Goal: Transaction & Acquisition: Obtain resource

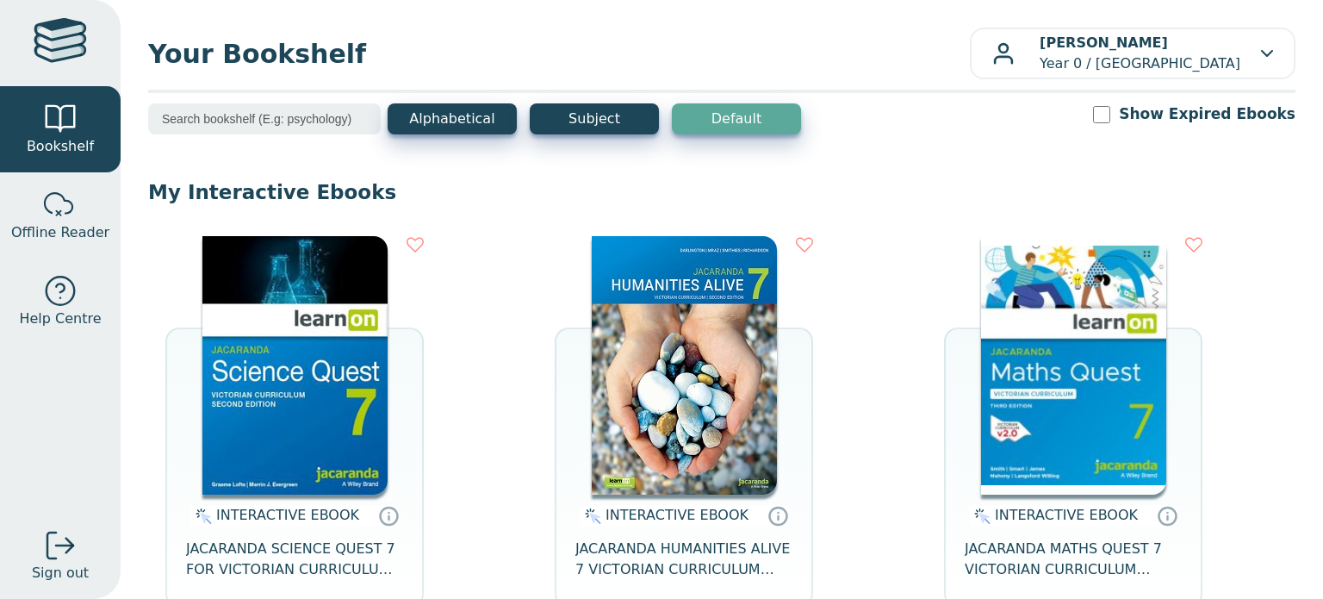
click at [961, 375] on div "INTERACTIVE EBOOK JACARANDA MATHS QUEST 7 VICTORIAN CURRICULUM LEARNON EBOOK 3E…" at bounding box center [1073, 448] width 258 height 425
click at [964, 375] on div "INTERACTIVE EBOOK JACARANDA MATHS QUEST 7 VICTORIAN CURRICULUM LEARNON EBOOK 3E…" at bounding box center [1073, 448] width 258 height 425
click at [981, 375] on img at bounding box center [1073, 365] width 185 height 258
click at [1080, 457] on img at bounding box center [1073, 365] width 185 height 258
